Goal: Task Accomplishment & Management: Use online tool/utility

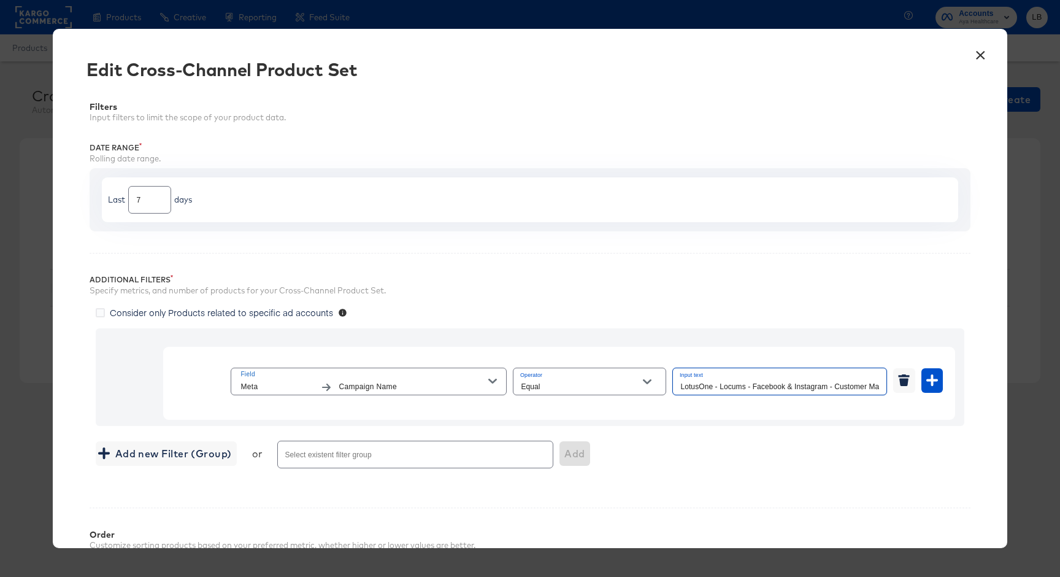
click at [974, 52] on button "×" at bounding box center [981, 52] width 22 height 22
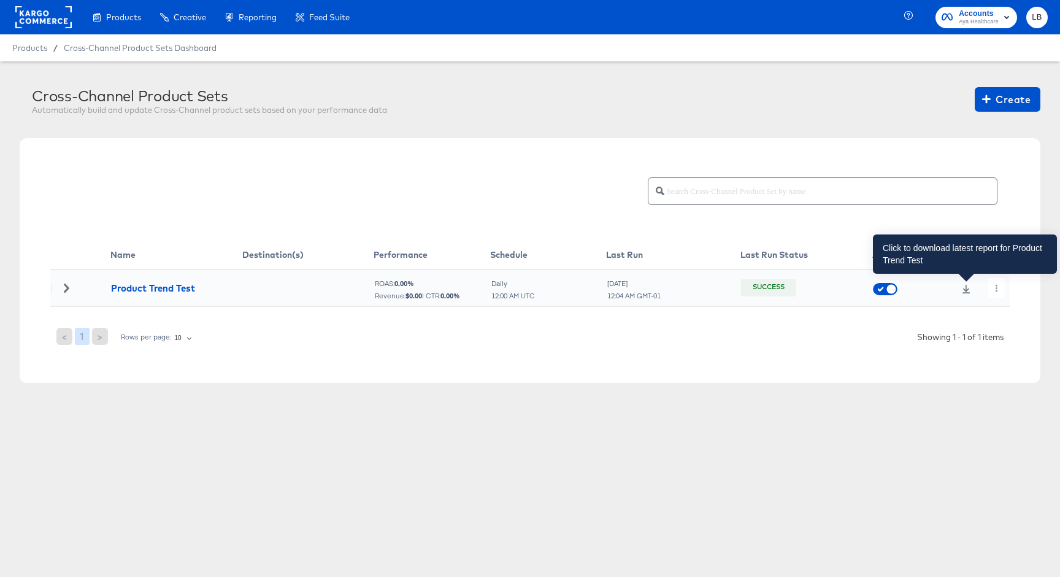
click at [964, 289] on icon at bounding box center [967, 289] width 8 height 9
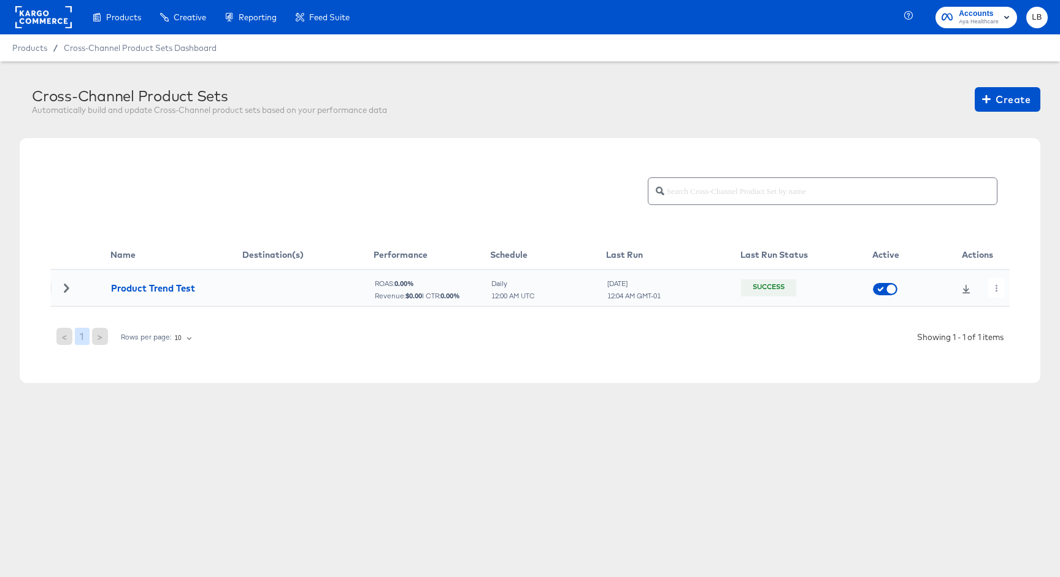
click at [71, 285] on div at bounding box center [66, 287] width 31 height 9
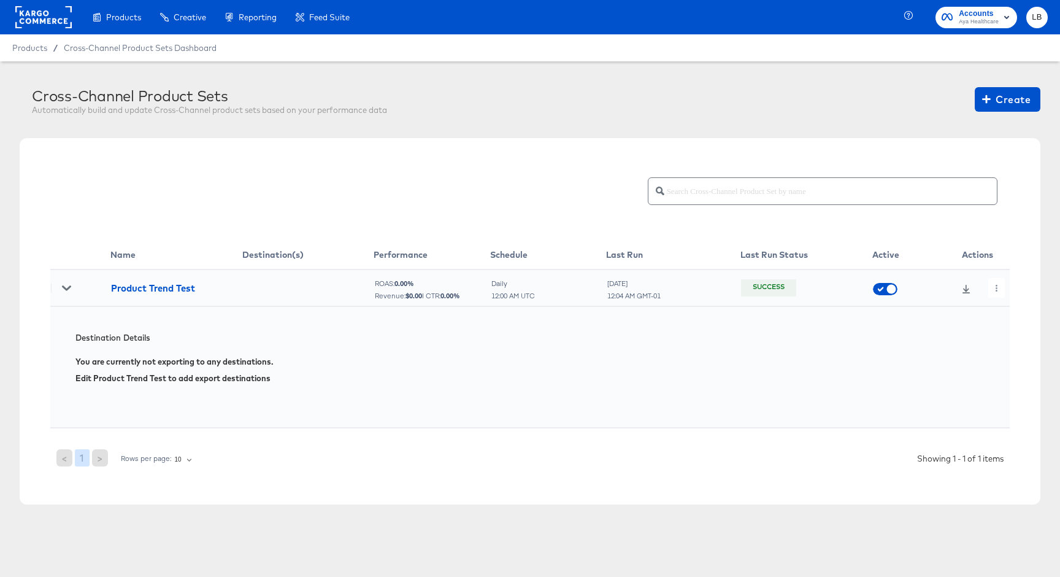
click at [66, 286] on icon at bounding box center [66, 287] width 9 height 9
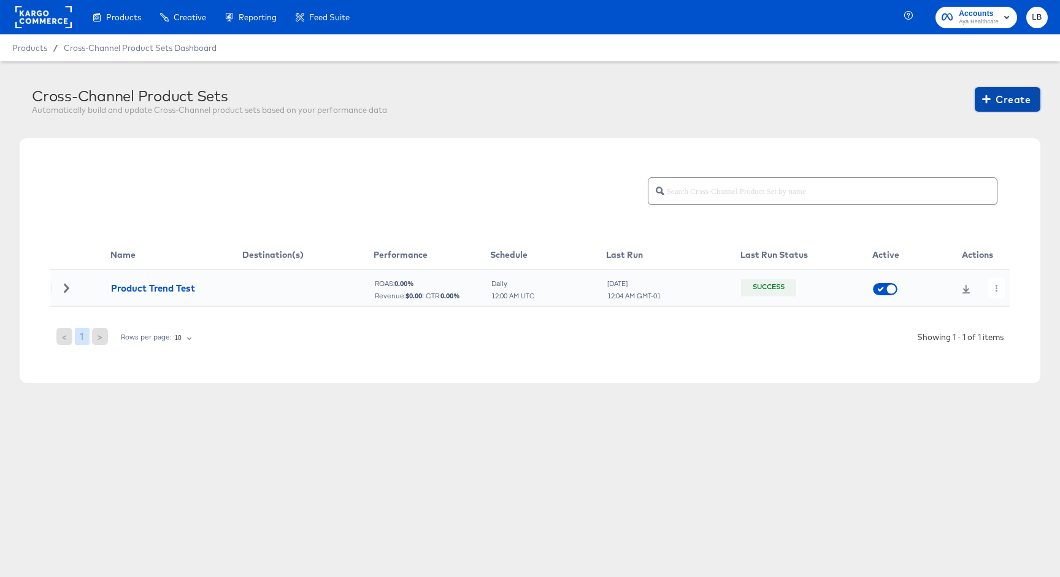
click at [990, 99] on icon "button" at bounding box center [986, 99] width 9 height 9
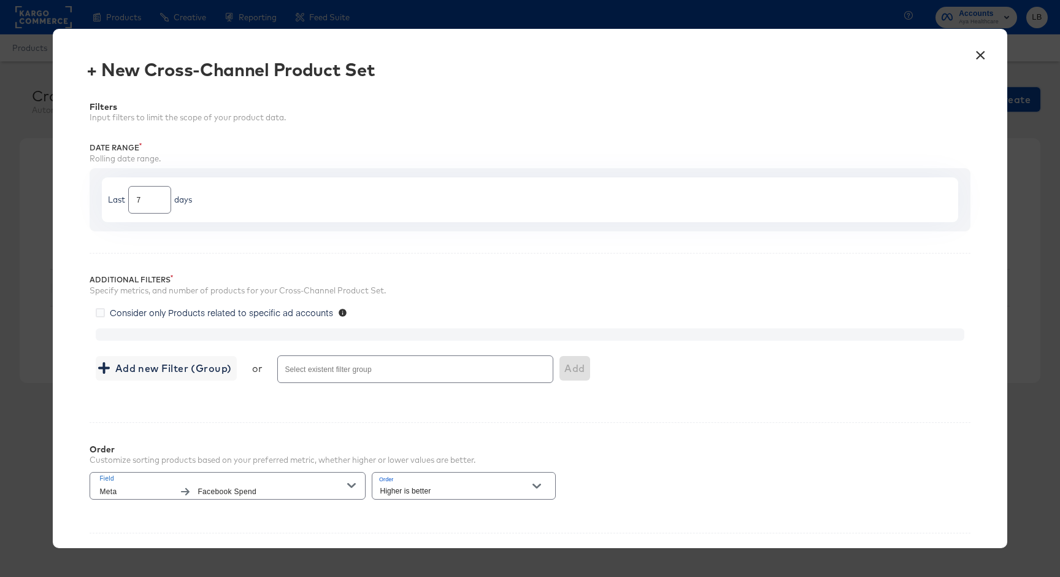
scroll to position [176, 0]
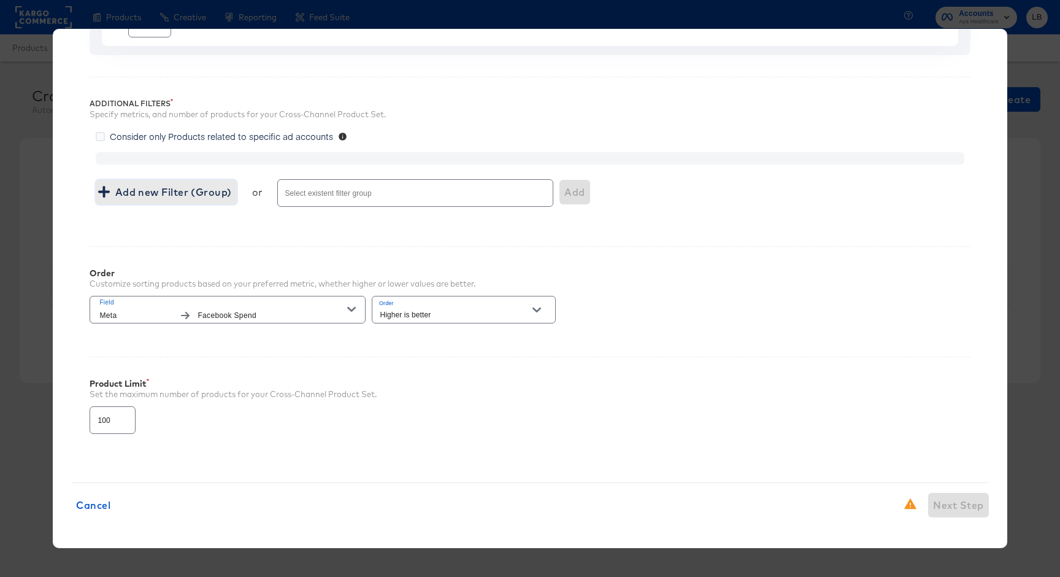
click at [156, 186] on span "Add new Filter (Group)" at bounding box center [166, 191] width 131 height 17
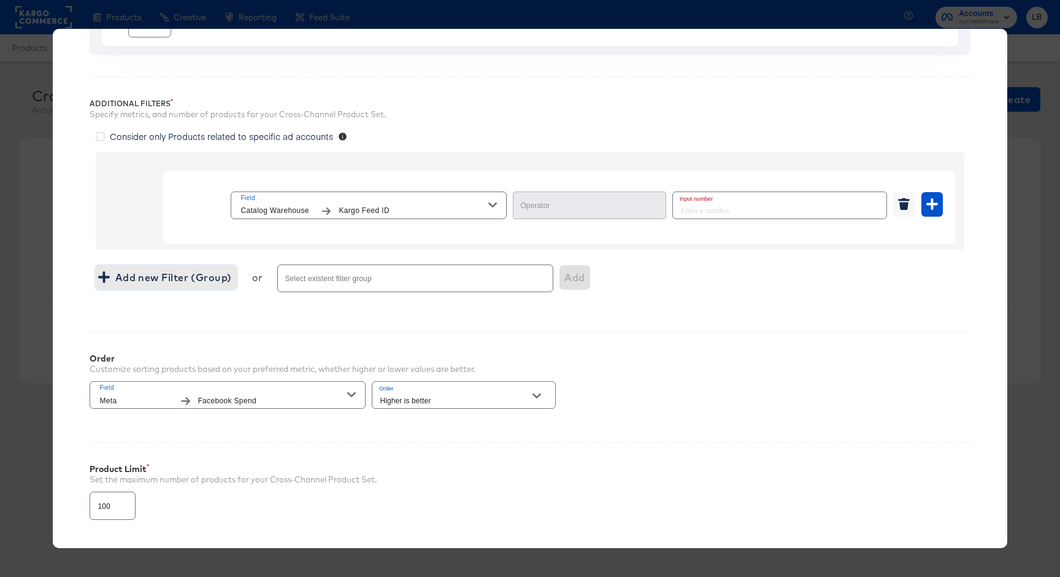
type input "Equal"
click at [727, 205] on input "number" at bounding box center [776, 205] width 206 height 26
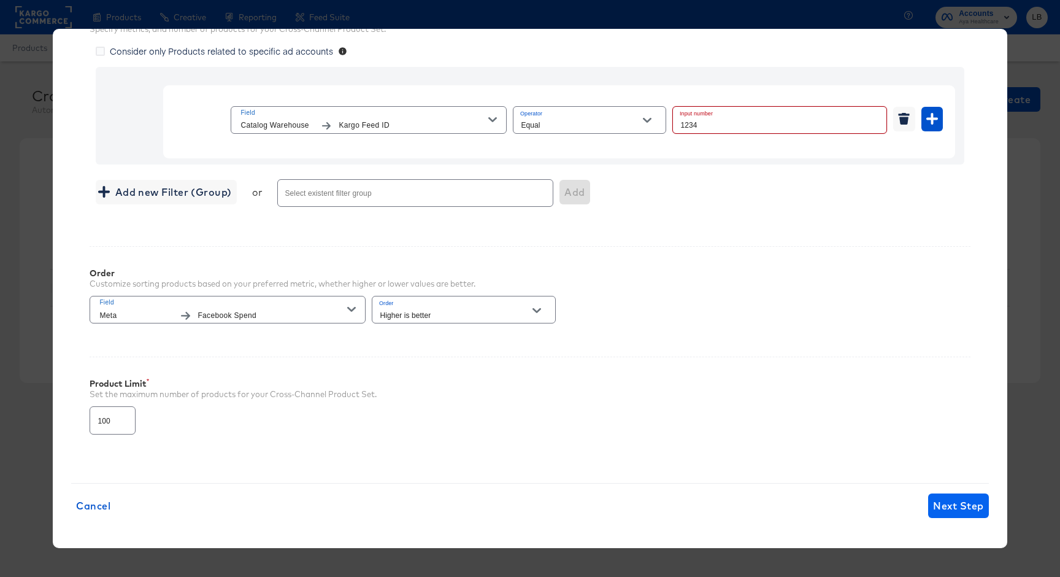
type input "1234"
click at [948, 504] on span "Next Step" at bounding box center [958, 505] width 50 height 17
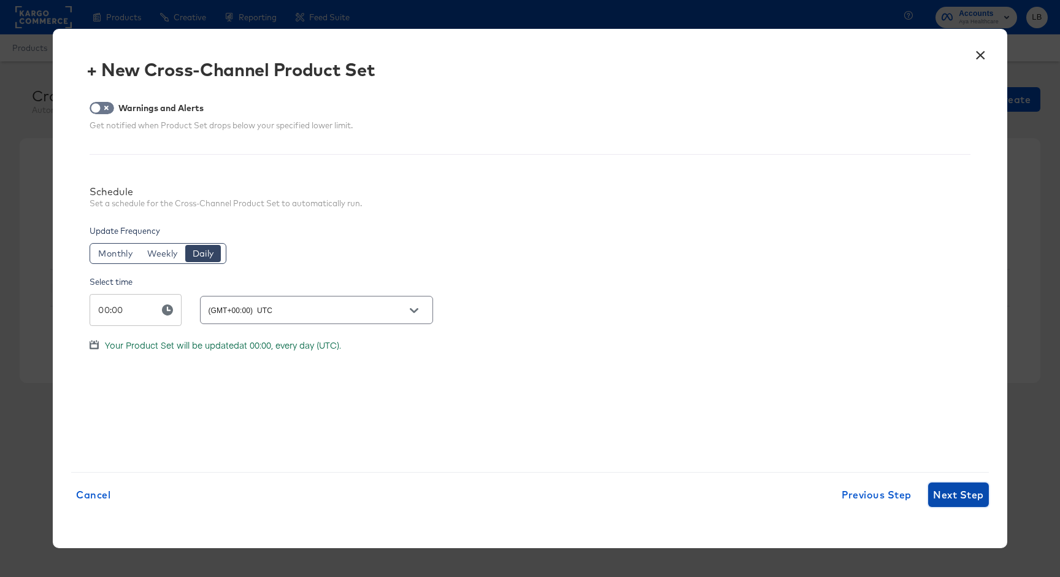
click at [955, 499] on span "Next Step" at bounding box center [958, 494] width 50 height 17
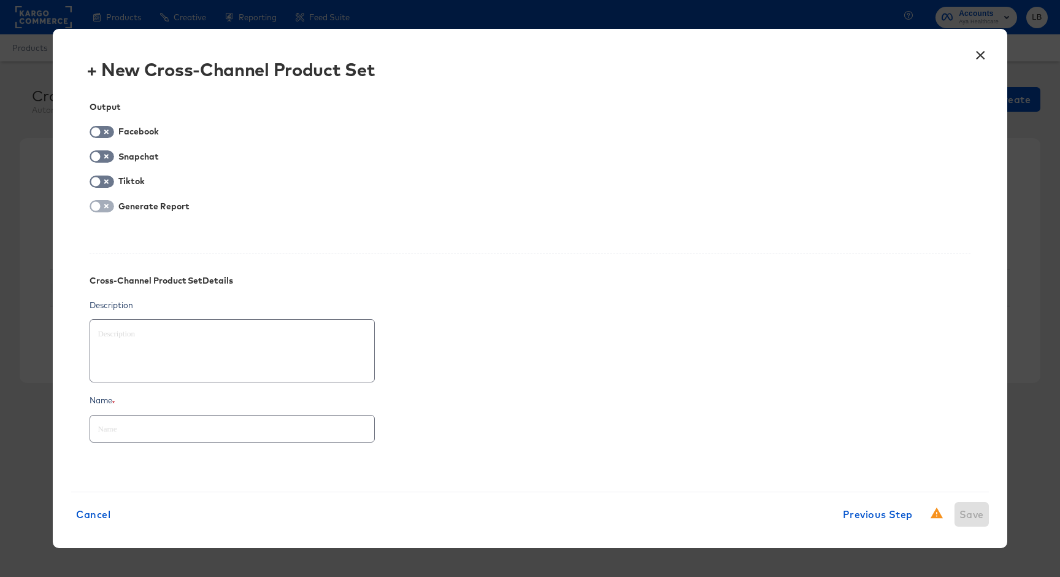
click at [105, 210] on input "checkbox" at bounding box center [95, 209] width 37 height 12
checkbox input "true"
type textarea "x"
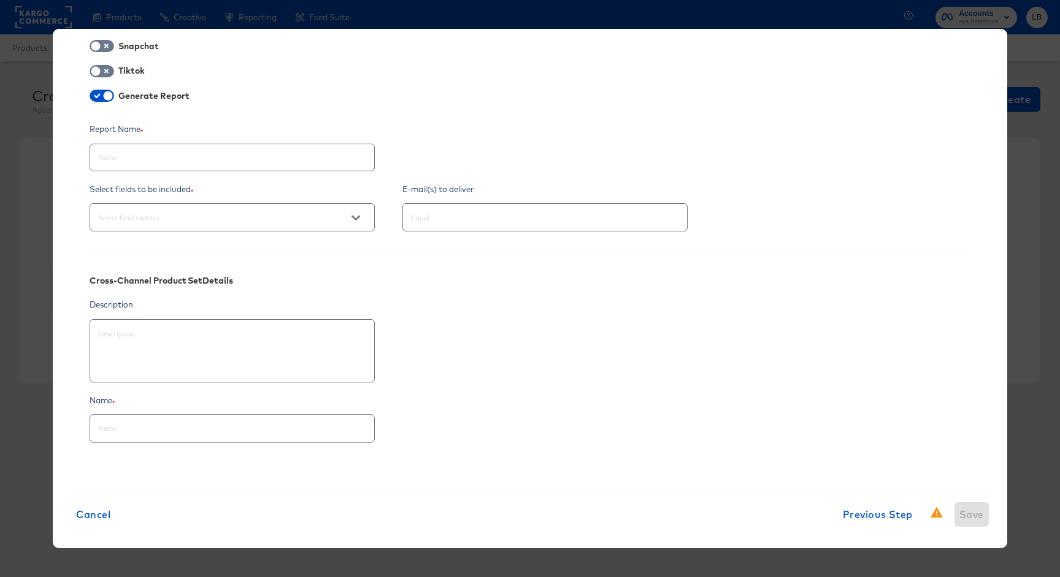
scroll to position [114, 0]
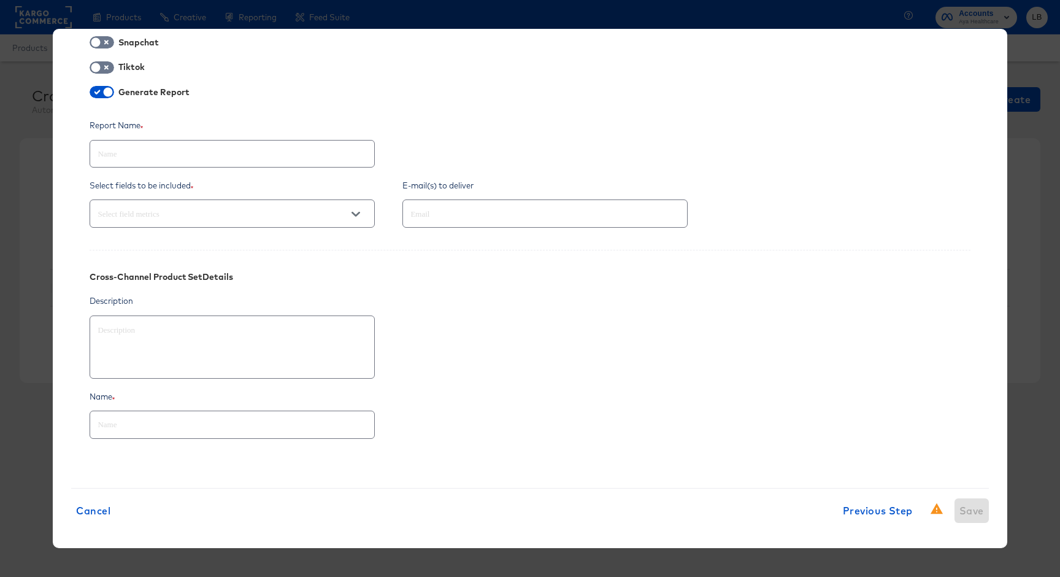
click at [348, 216] on button "Open" at bounding box center [356, 214] width 18 height 18
click at [510, 216] on input "text" at bounding box center [527, 214] width 239 height 14
click at [607, 88] on div "Generate Report" at bounding box center [530, 93] width 880 height 15
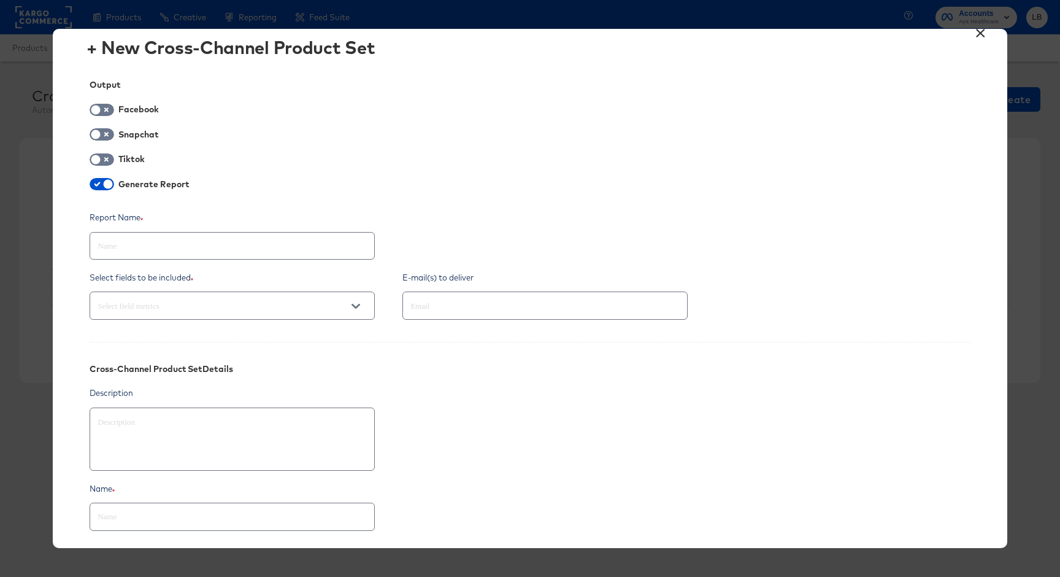
scroll to position [0, 0]
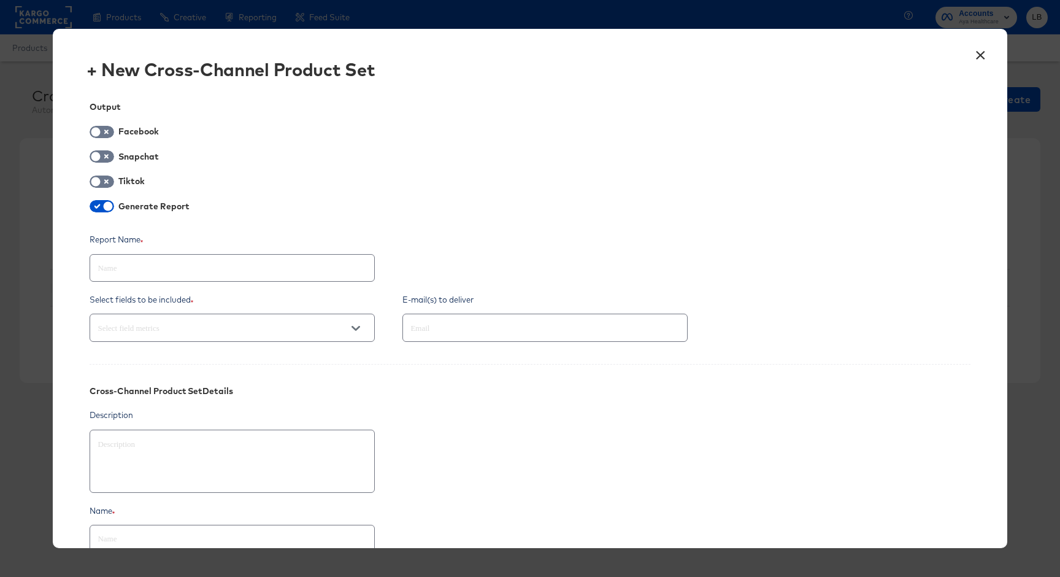
click at [983, 56] on button "×" at bounding box center [981, 52] width 22 height 22
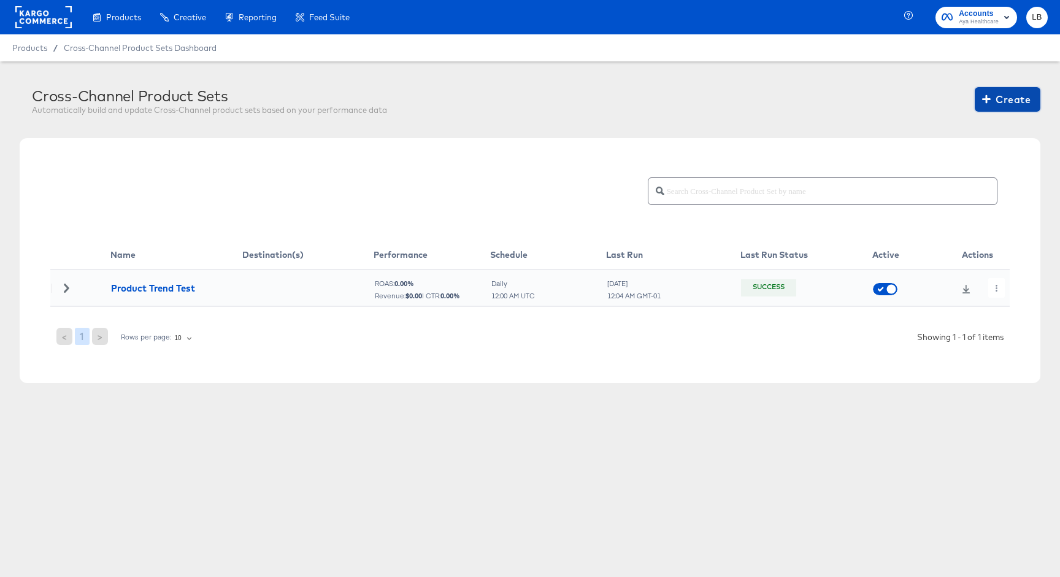
click at [1028, 96] on span "Create" at bounding box center [1008, 99] width 46 height 17
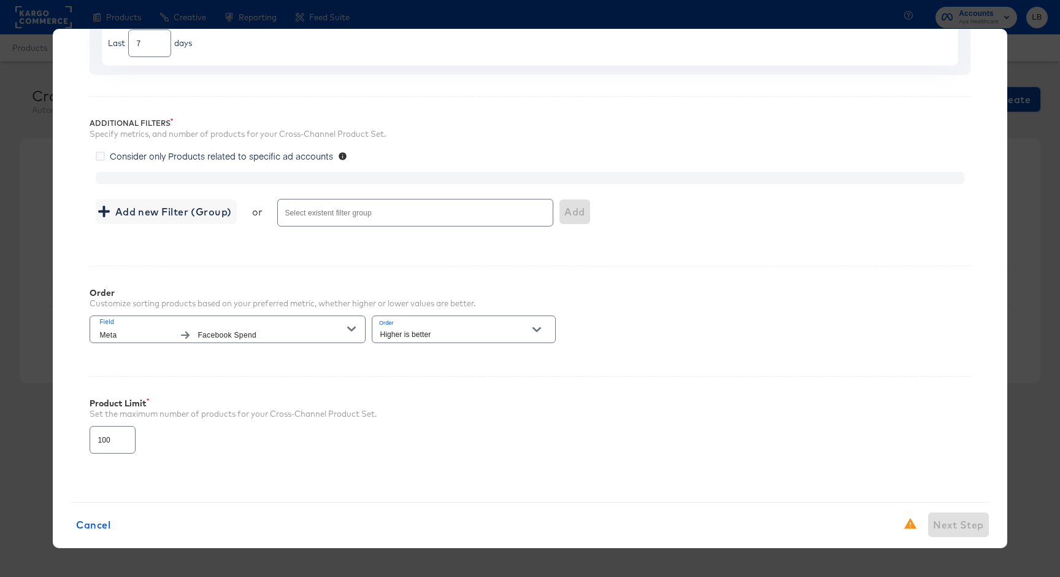
scroll to position [176, 0]
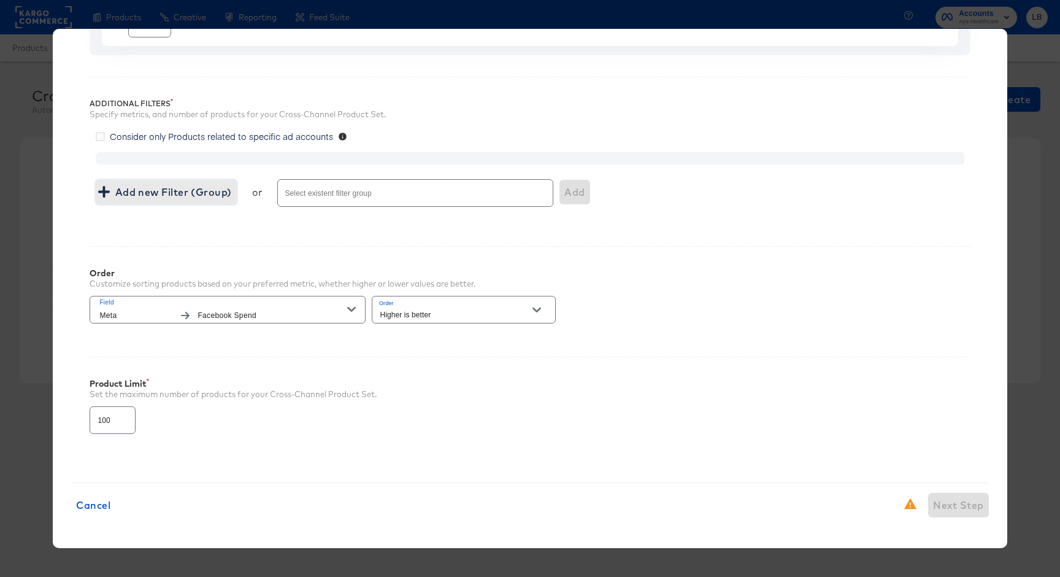
click at [159, 199] on span "Add new Filter (Group)" at bounding box center [166, 191] width 131 height 17
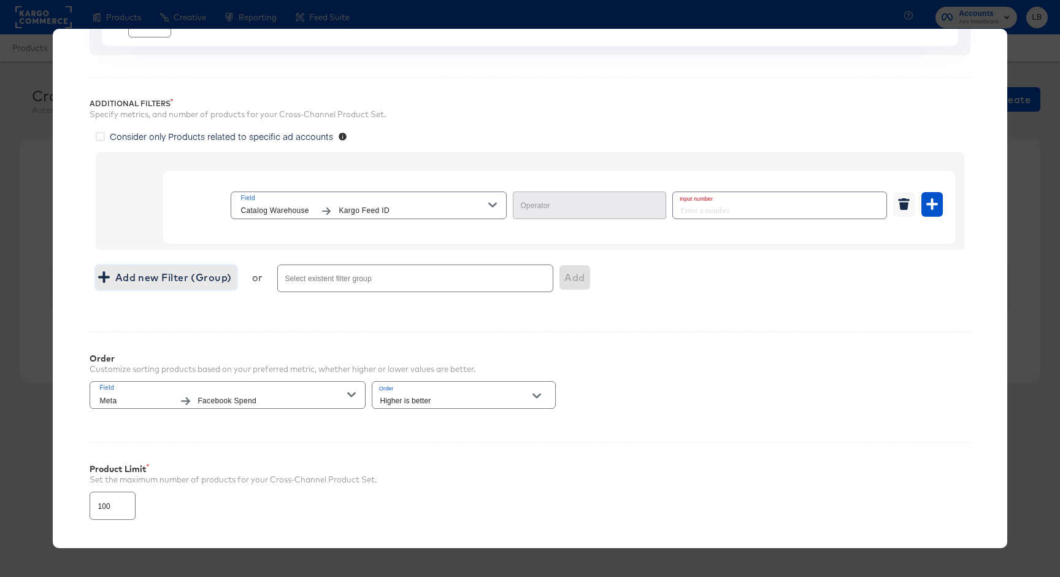
type input "Equal"
click at [707, 212] on input "number" at bounding box center [776, 205] width 206 height 26
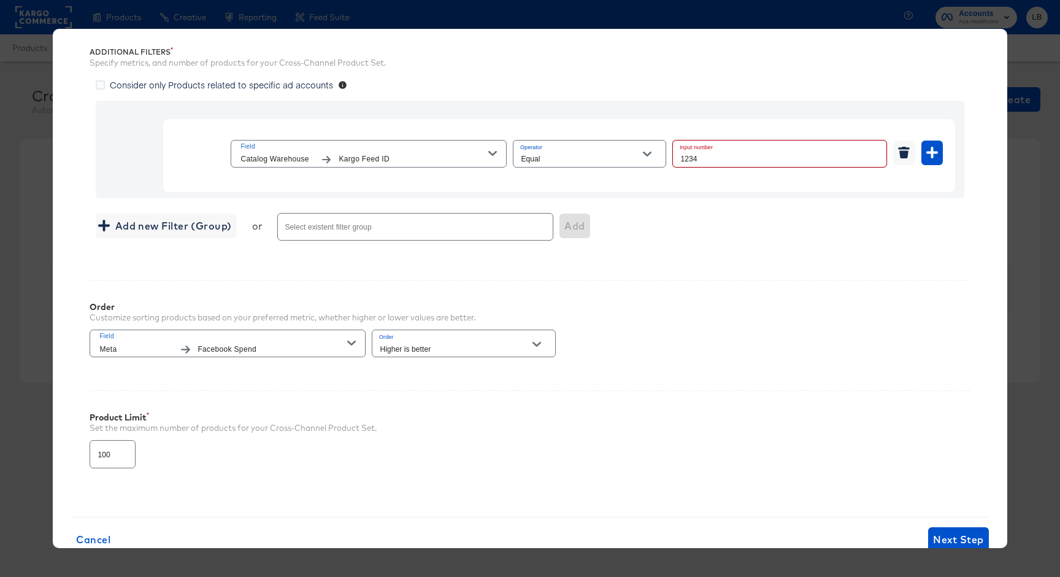
scroll to position [261, 0]
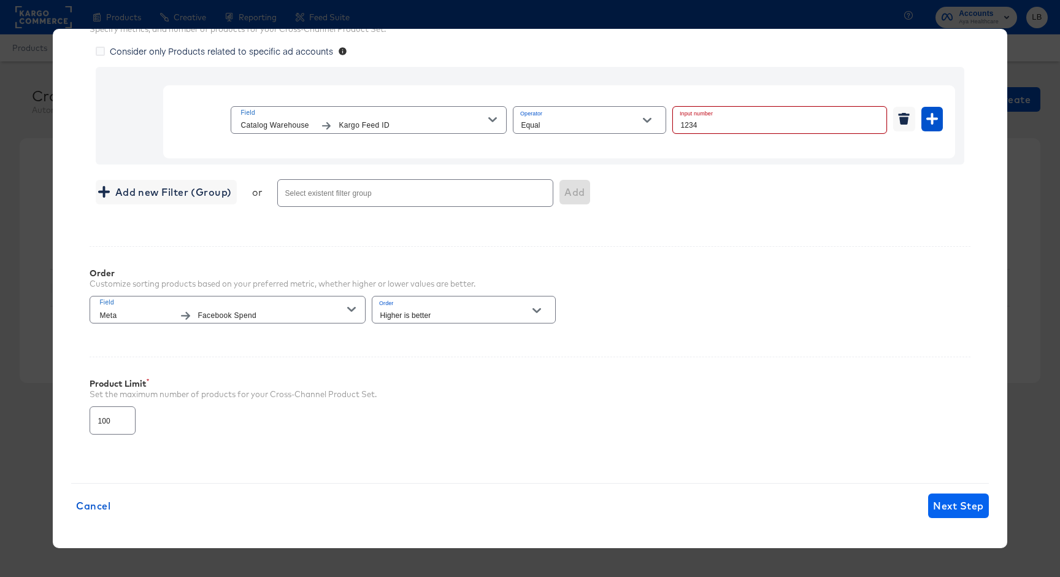
type input "1234"
click at [954, 515] on button "Next Step" at bounding box center [958, 505] width 60 height 25
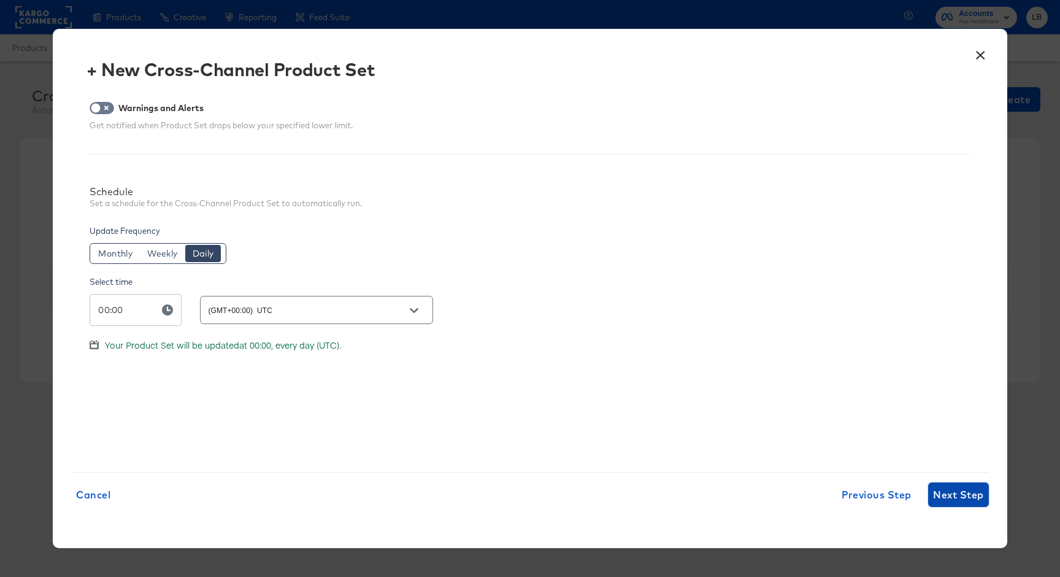
click at [958, 496] on span "Next Step" at bounding box center [958, 494] width 50 height 17
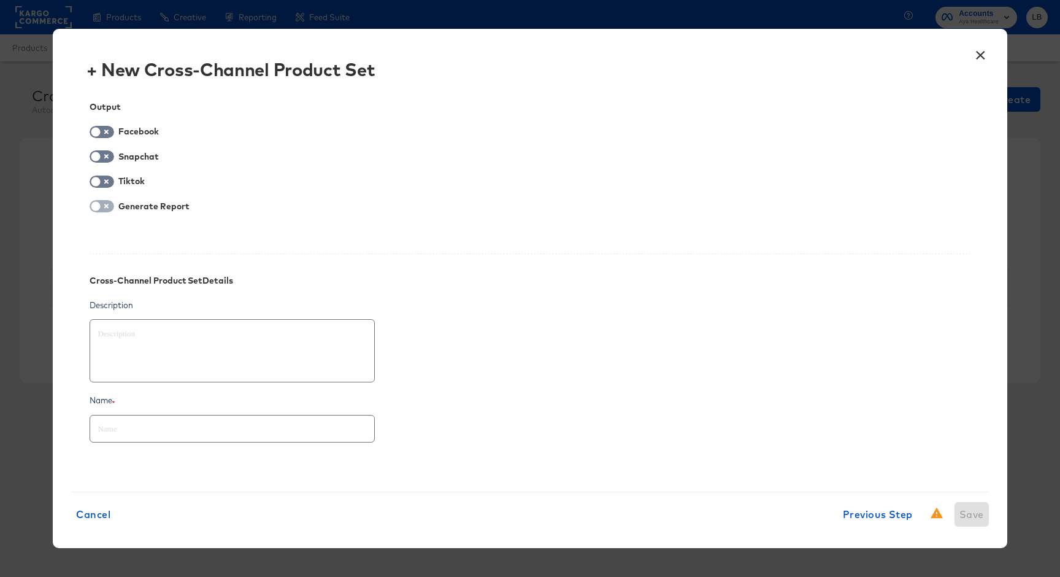
click at [107, 210] on input "checkbox" at bounding box center [95, 209] width 37 height 12
checkbox input "true"
type textarea "x"
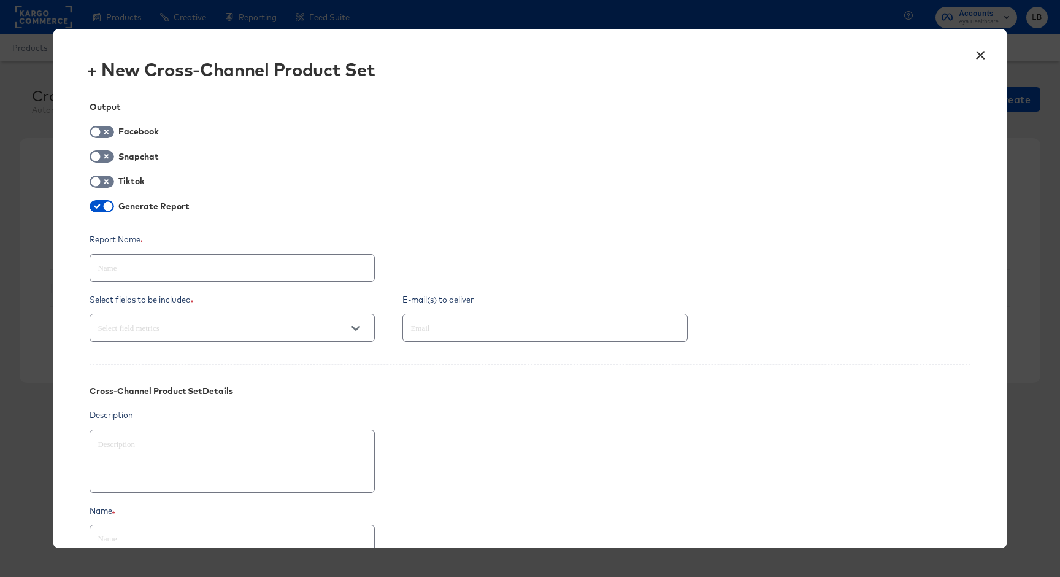
scroll to position [48, 0]
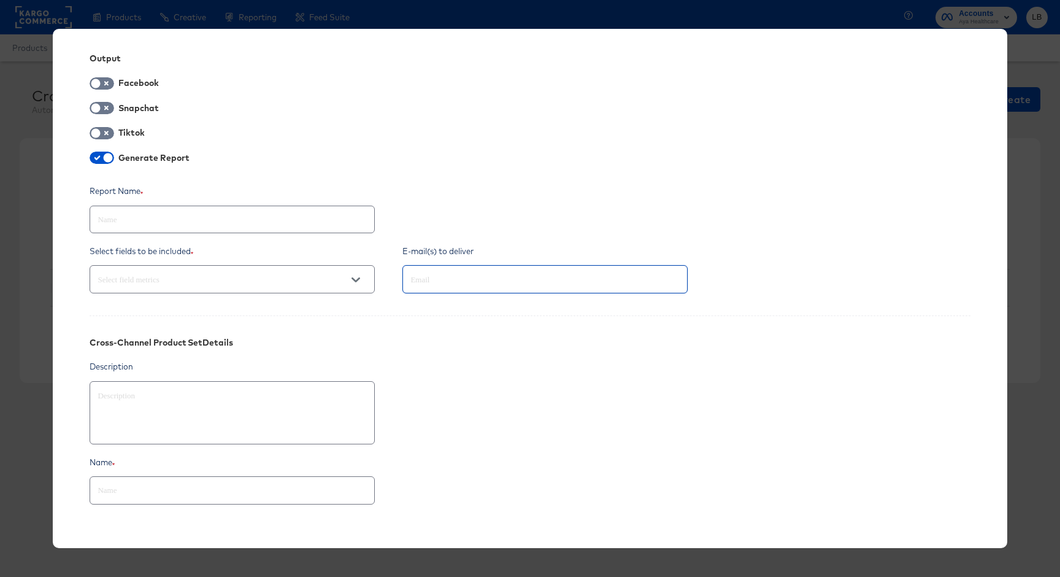
click at [478, 277] on input "text" at bounding box center [527, 279] width 239 height 14
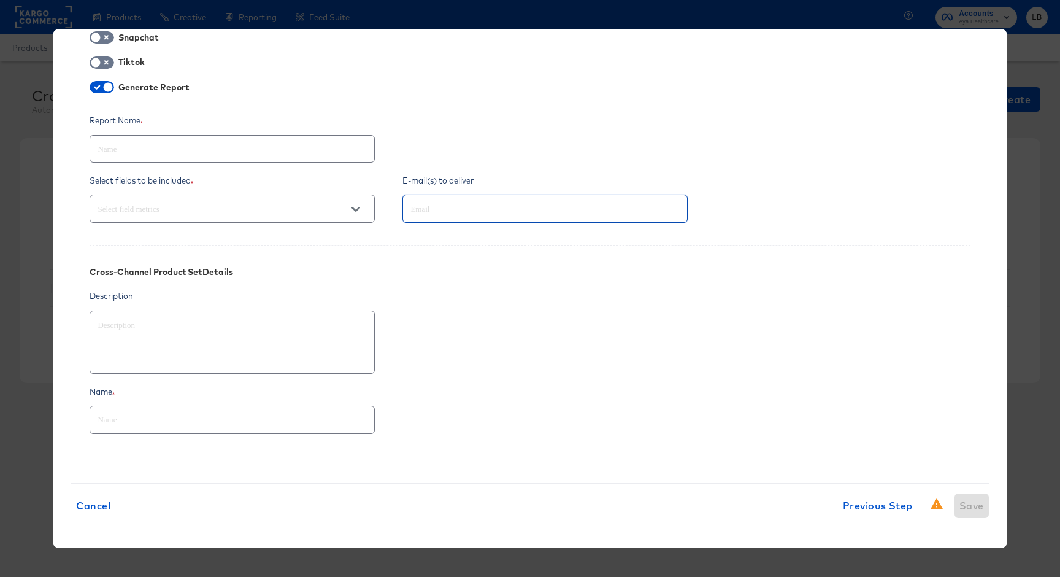
scroll to position [2, 0]
click at [1053, 206] on div "× + New Cross-Channel Product Set Output Facebook Snapchat Tiktok Generate Repo…" at bounding box center [530, 288] width 1060 height 577
click at [1028, 199] on div "× + New Cross-Channel Product Set Output Facebook Snapchat Tiktok Generate Repo…" at bounding box center [530, 288] width 1060 height 577
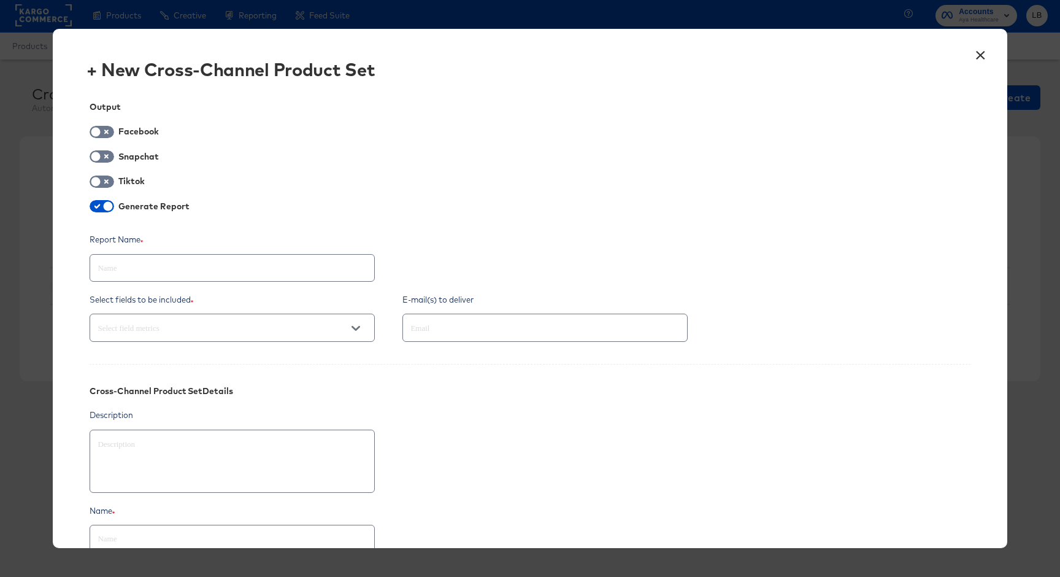
click at [977, 63] on button "×" at bounding box center [981, 52] width 22 height 22
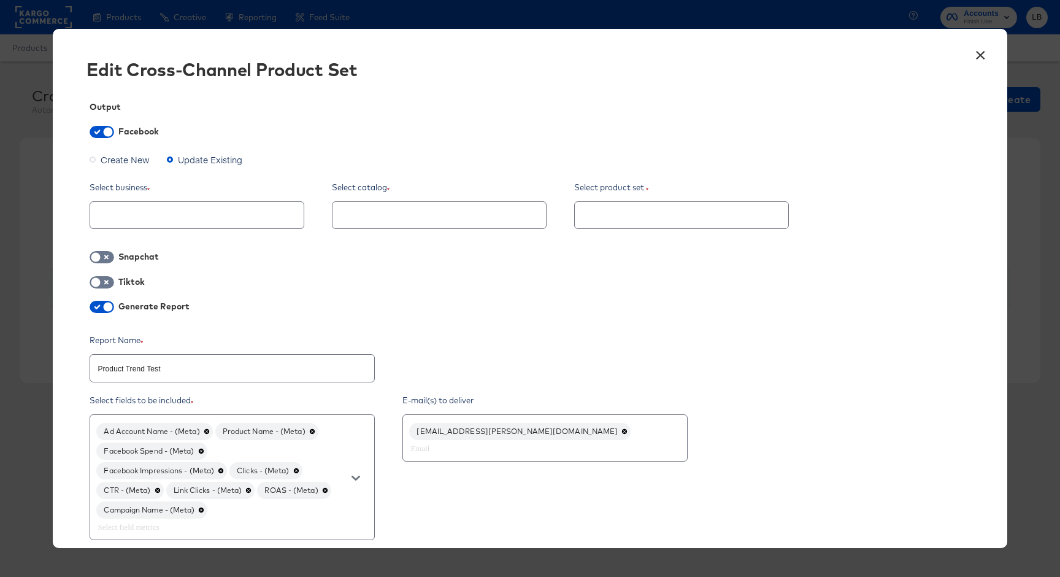
click at [980, 54] on button "×" at bounding box center [981, 52] width 22 height 22
